Goal: Check status: Check status

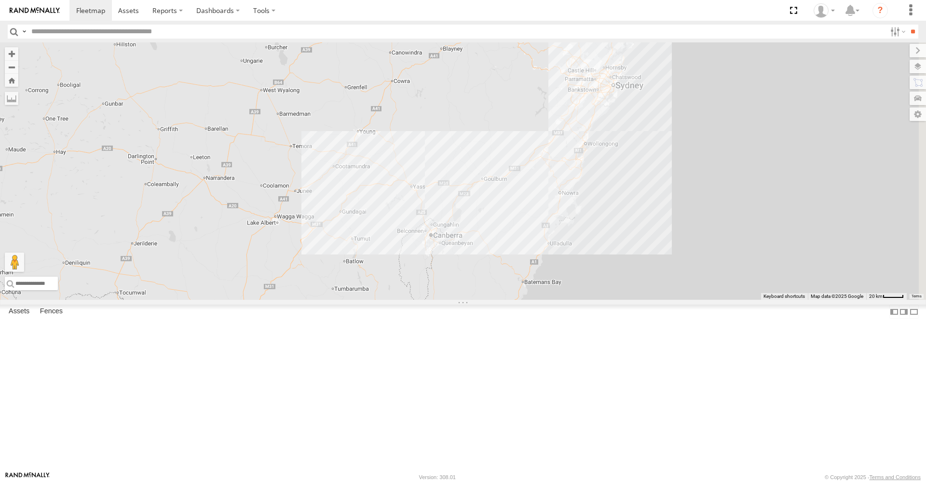
drag, startPoint x: 804, startPoint y: 281, endPoint x: 520, endPoint y: 207, distance: 293.9
click at [520, 207] on div "PM 30" at bounding box center [463, 171] width 926 height 258
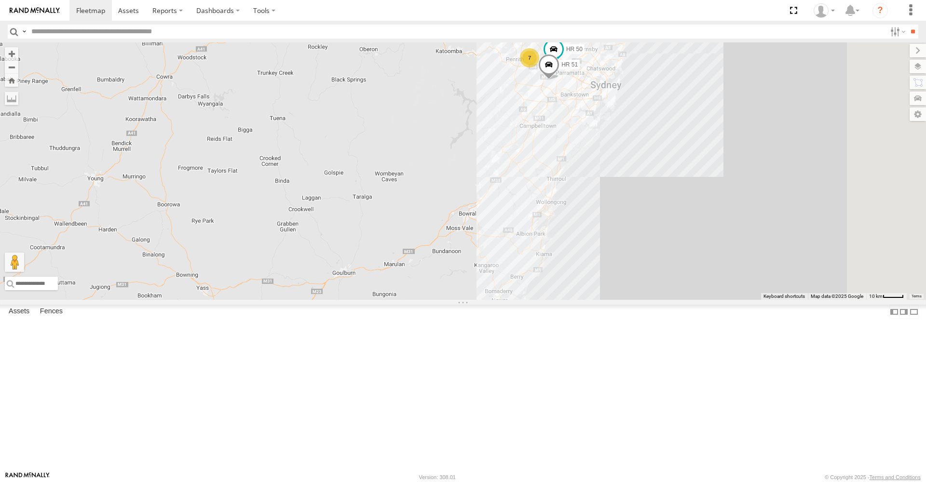
drag, startPoint x: 689, startPoint y: 152, endPoint x: 419, endPoint y: 203, distance: 274.8
click at [419, 203] on div "PM 30 7 HR 51 HR 50" at bounding box center [463, 171] width 926 height 258
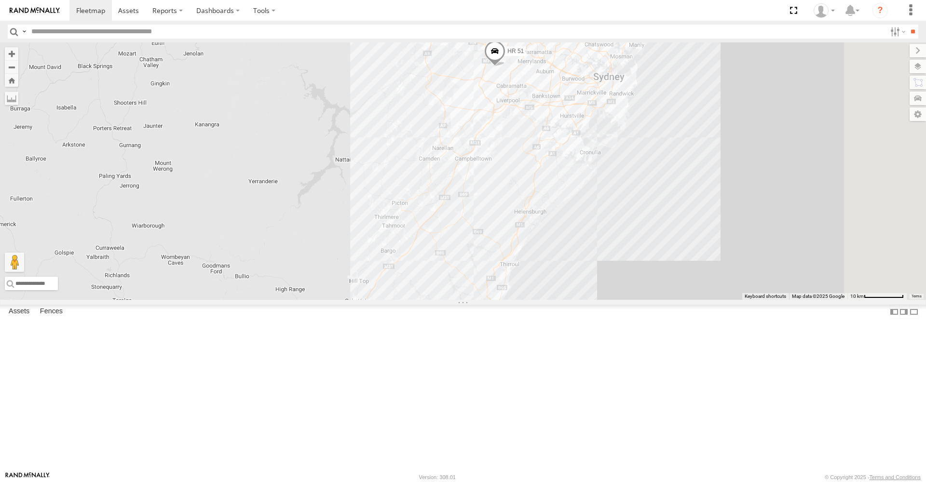
drag, startPoint x: 694, startPoint y: 215, endPoint x: 507, endPoint y: 213, distance: 187.2
click at [507, 213] on div "PM 30 HR 51 HR 50 6 FMB08S" at bounding box center [463, 171] width 926 height 258
click at [505, 67] on span at bounding box center [493, 54] width 21 height 26
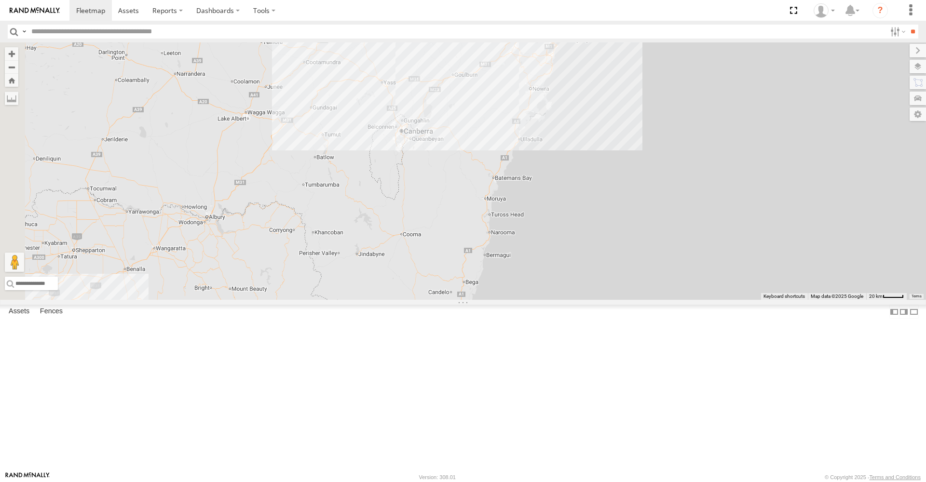
drag, startPoint x: 300, startPoint y: 344, endPoint x: 584, endPoint y: 92, distance: 380.3
click at [584, 92] on div "9" at bounding box center [463, 171] width 926 height 258
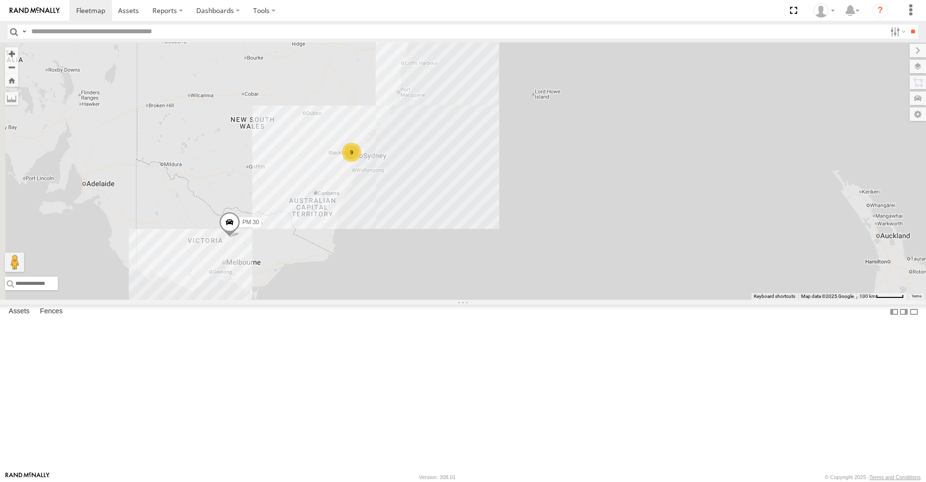
drag, startPoint x: 306, startPoint y: 391, endPoint x: 375, endPoint y: 338, distance: 86.7
click at [375, 300] on div "PM 30 9" at bounding box center [463, 171] width 926 height 258
click at [240, 238] on span at bounding box center [229, 225] width 21 height 26
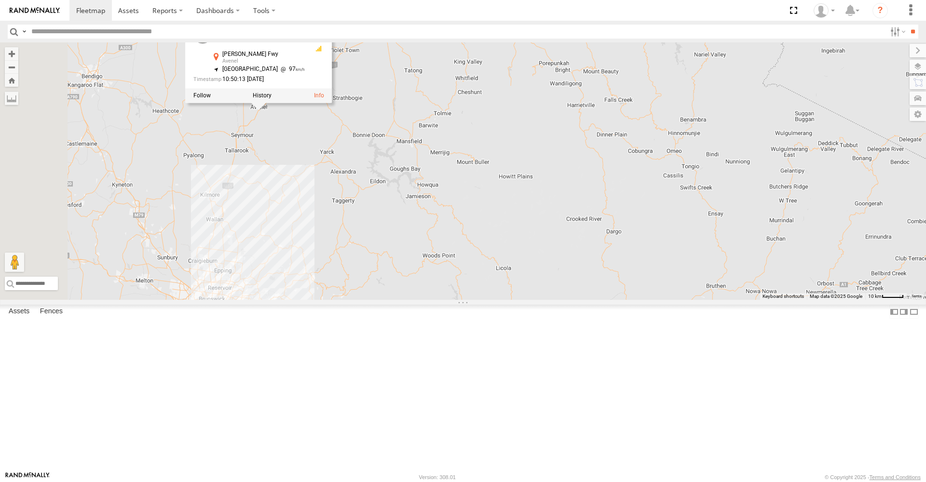
drag, startPoint x: 311, startPoint y: 330, endPoint x: 411, endPoint y: 330, distance: 100.3
click at [411, 300] on div "PM 30 PM 30 All [STREET_ADDRESS][PERSON_NAME] 97 10:50:13 [DATE]" at bounding box center [463, 171] width 926 height 258
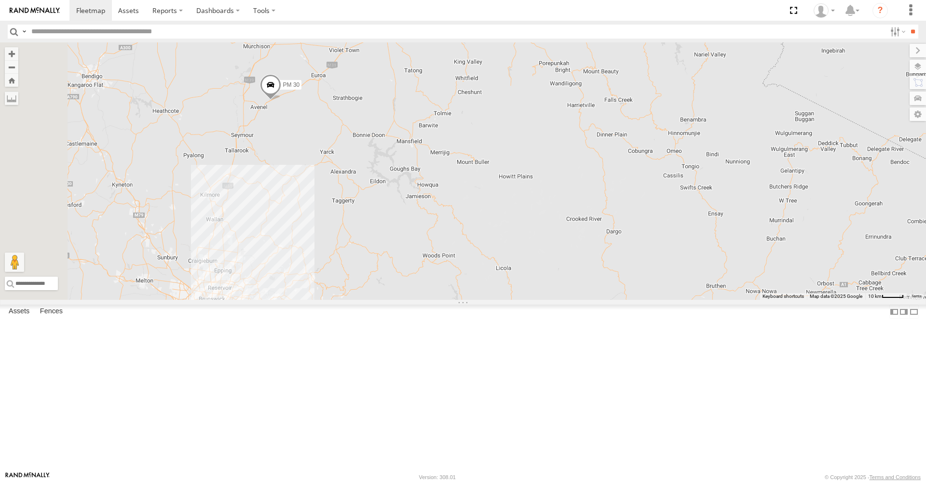
click at [0, 0] on div "Video" at bounding box center [0, 0] width 0 height 0
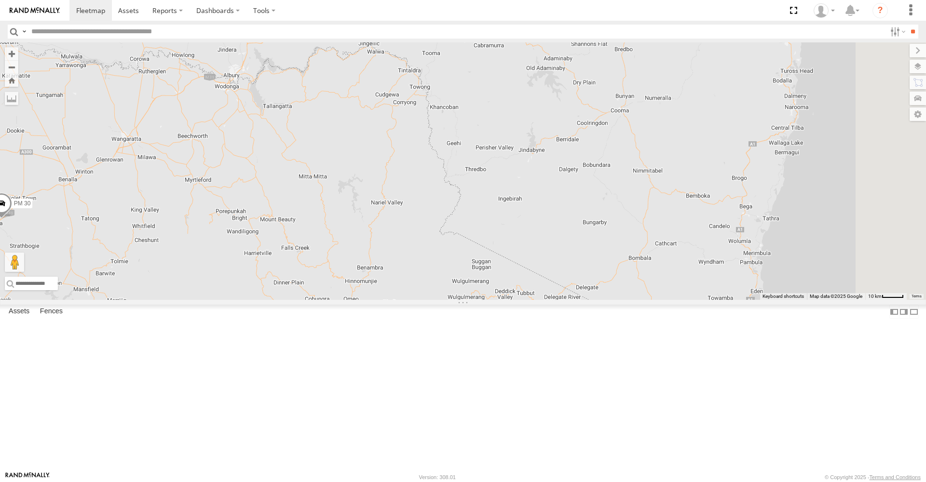
drag, startPoint x: 729, startPoint y: 268, endPoint x: 404, endPoint y: 417, distance: 357.5
click at [404, 300] on div "PM 30" at bounding box center [463, 171] width 926 height 258
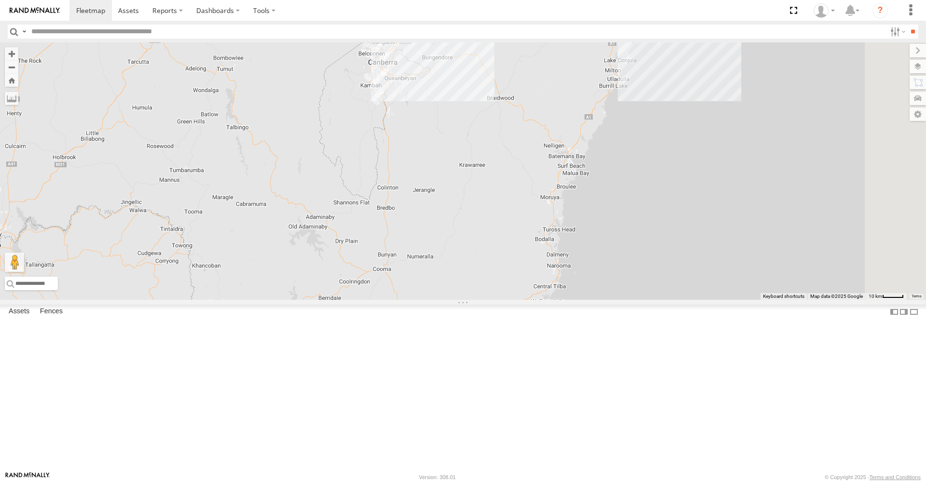
drag, startPoint x: 740, startPoint y: 320, endPoint x: 501, endPoint y: 476, distance: 285.4
click at [501, 480] on body at bounding box center [463, 241] width 926 height 482
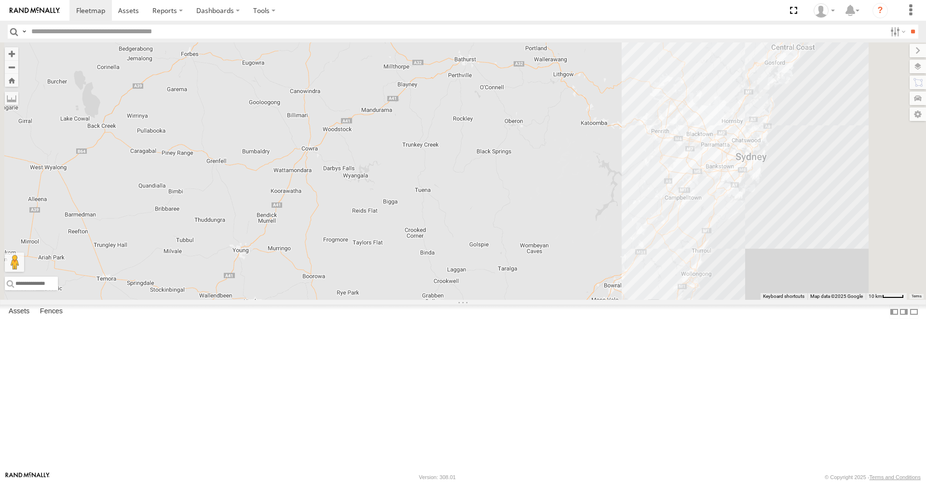
drag, startPoint x: 622, startPoint y: 91, endPoint x: 619, endPoint y: 405, distance: 313.6
click at [623, 478] on body at bounding box center [463, 241] width 926 height 482
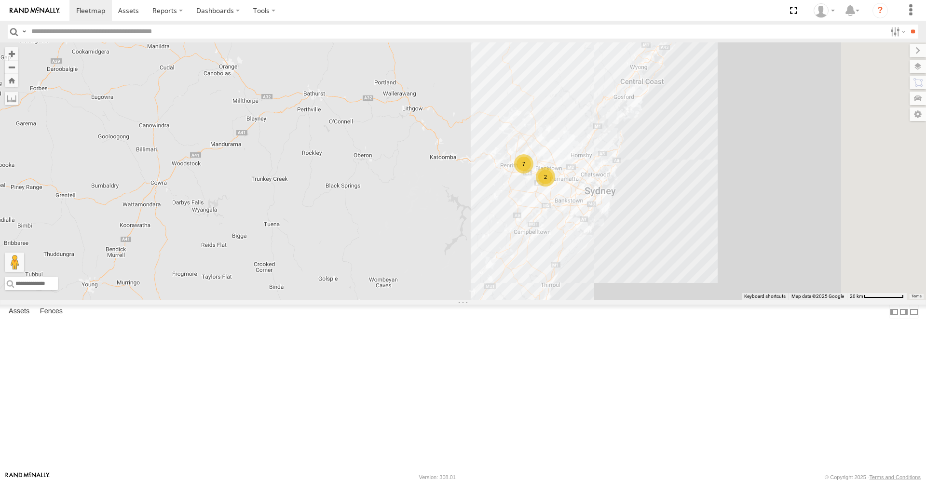
drag, startPoint x: 747, startPoint y: 182, endPoint x: 596, endPoint y: 222, distance: 156.8
click at [596, 222] on div "PM 30 7 2" at bounding box center [463, 171] width 926 height 258
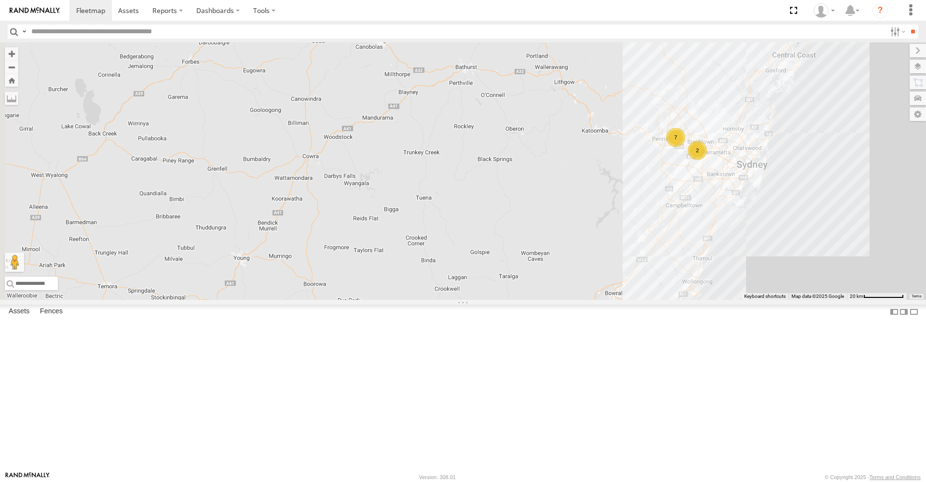
drag, startPoint x: 487, startPoint y: 275, endPoint x: 642, endPoint y: 247, distance: 156.8
click at [642, 247] on div "PM 30 7 2" at bounding box center [463, 171] width 926 height 258
